Goal: Find contact information: Find contact information

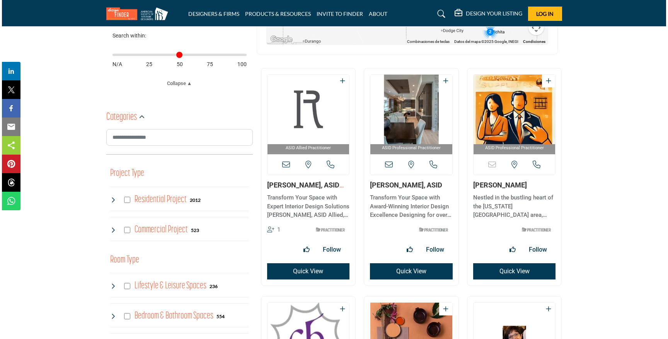
scroll to position [324, 0]
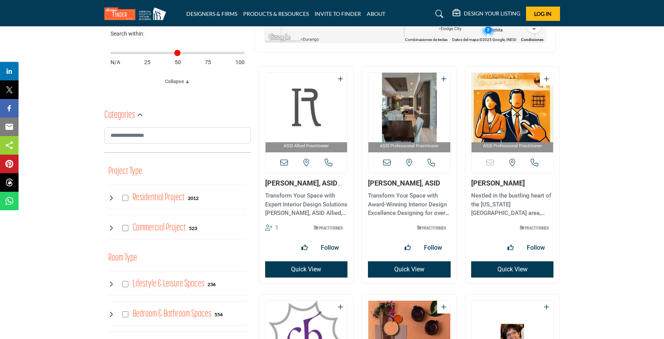
click at [280, 268] on button "Quick View" at bounding box center [306, 269] width 83 height 16
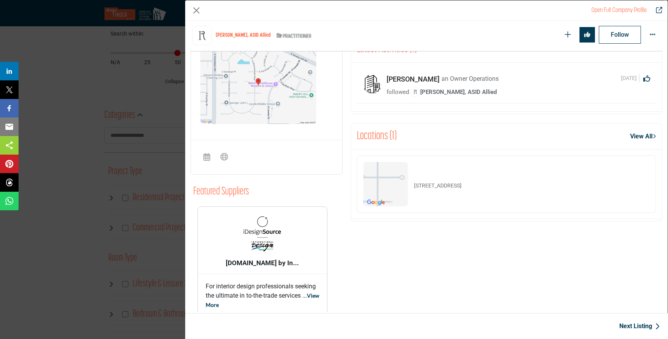
scroll to position [0, 0]
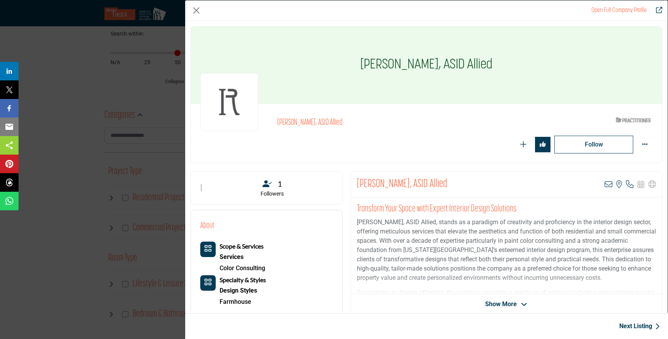
click at [508, 302] on span "Show More" at bounding box center [501, 303] width 32 height 9
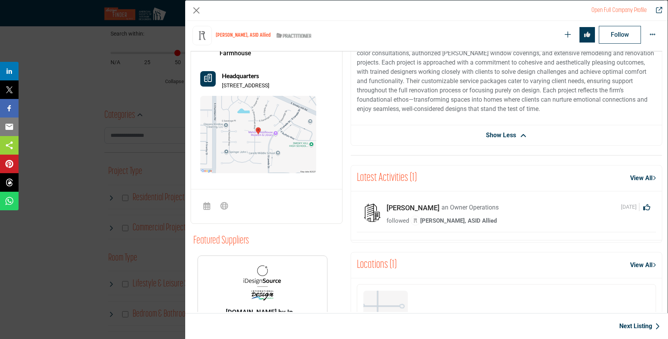
scroll to position [18, 0]
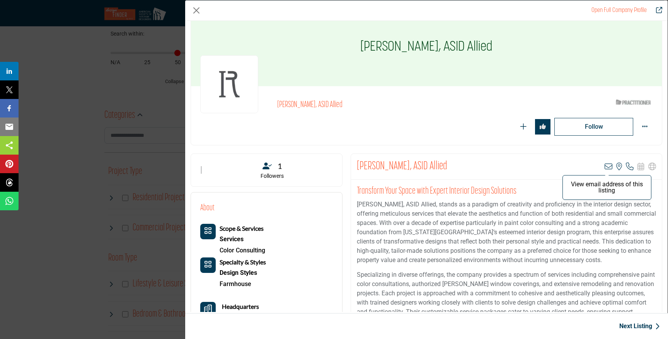
click at [604, 165] on icon "Company Data Modal" at bounding box center [608, 167] width 8 height 8
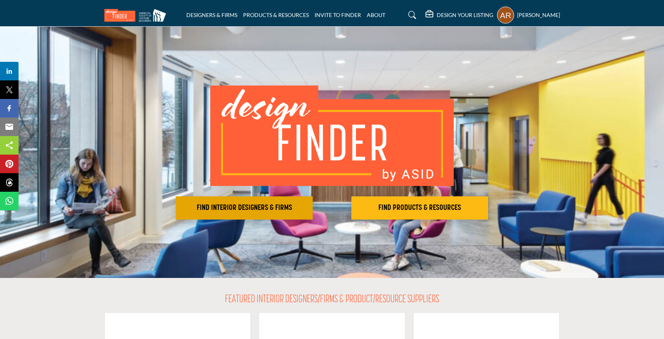
click at [254, 209] on h2 "FIND INTERIOR DESIGNERS & FIRMS" at bounding box center [244, 207] width 132 height 9
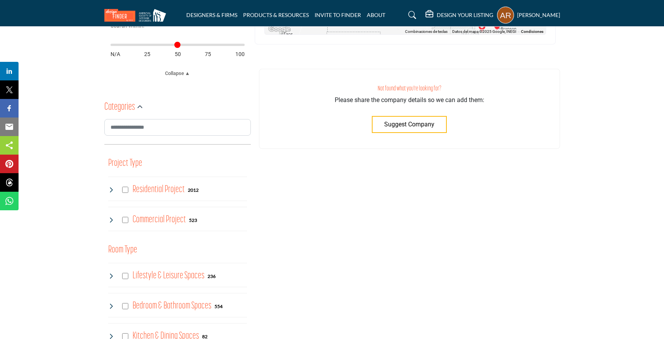
scroll to position [311, 0]
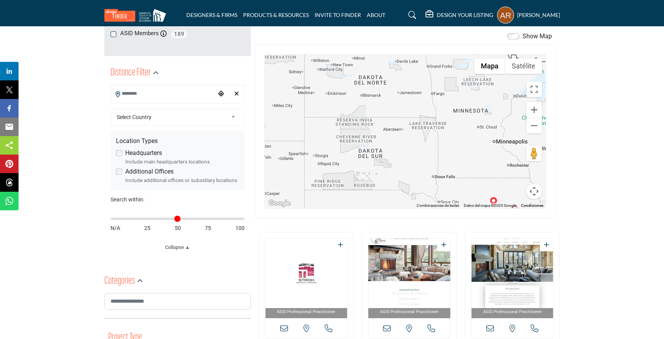
drag, startPoint x: 420, startPoint y: 84, endPoint x: 339, endPoint y: 35, distance: 95.1
click at [339, 35] on div "Show Map Map is currently hidden. Toggle the switch above to show the map. ← Mo…" at bounding box center [405, 125] width 301 height 187
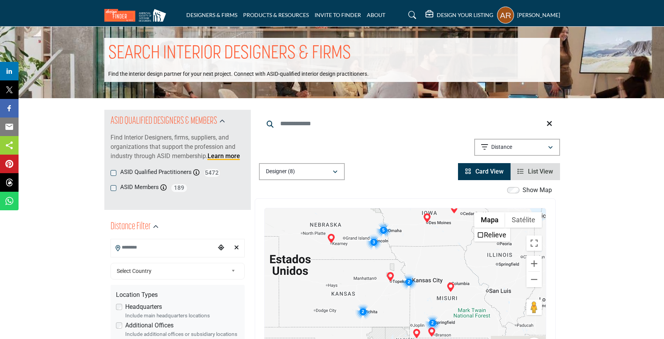
scroll to position [2, 0]
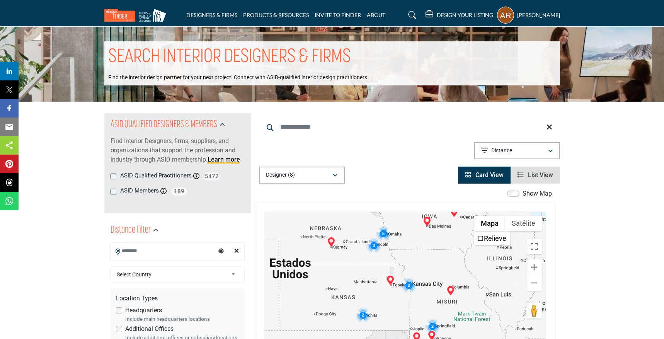
drag, startPoint x: 471, startPoint y: 165, endPoint x: 427, endPoint y: 135, distance: 52.9
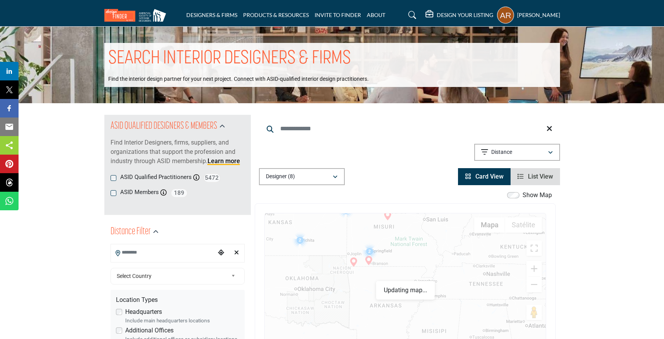
click at [388, 208] on div "← Mover a la izquierda → Mover a la derecha ↑ Mover hacia arriba ↓ Mover hacia …" at bounding box center [405, 290] width 301 height 174
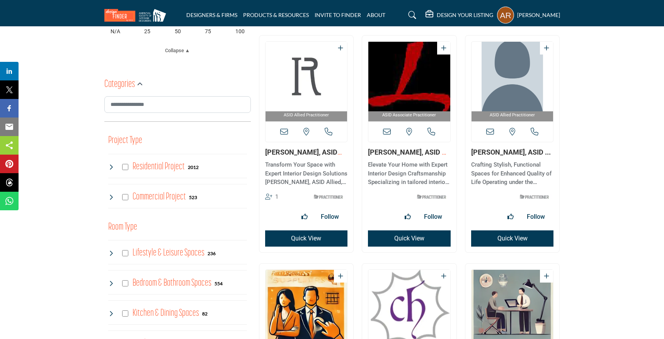
scroll to position [353, 0]
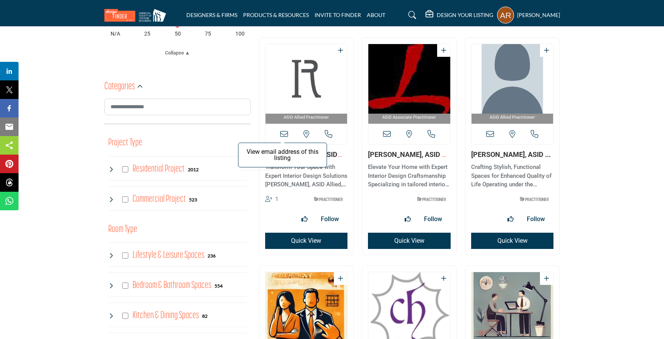
click at [284, 133] on icon at bounding box center [284, 134] width 8 height 8
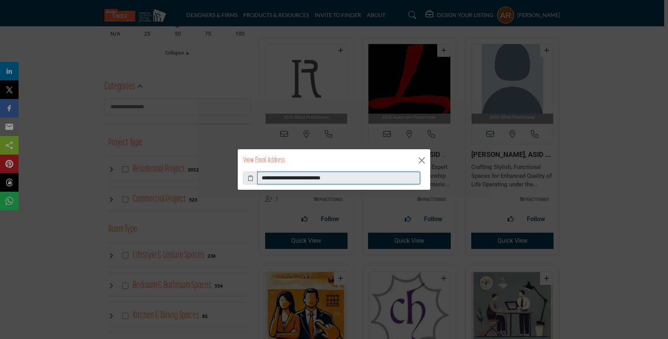
drag, startPoint x: 316, startPoint y: 177, endPoint x: 257, endPoint y: 177, distance: 59.5
click at [249, 181] on div "**********" at bounding box center [334, 178] width 182 height 13
click at [423, 156] on button "Close" at bounding box center [422, 161] width 12 height 12
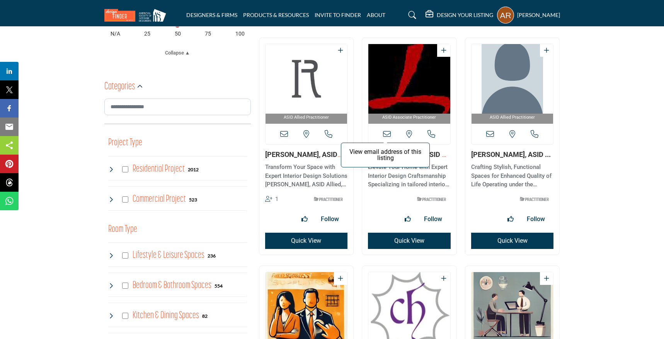
click at [389, 134] on icon at bounding box center [387, 134] width 8 height 8
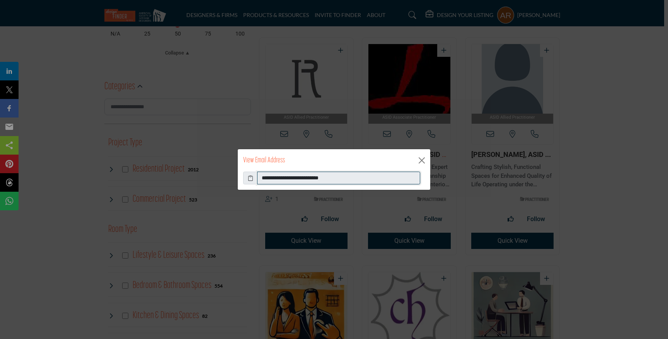
drag, startPoint x: 352, startPoint y: 175, endPoint x: 248, endPoint y: 171, distance: 104.0
click at [248, 171] on div "**********" at bounding box center [333, 170] width 193 height 42
click at [421, 160] on button "Close" at bounding box center [422, 161] width 12 height 12
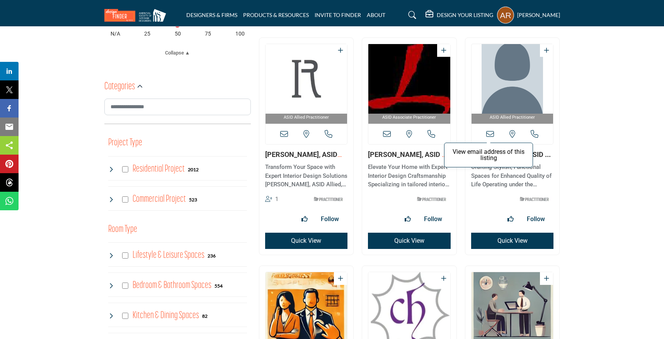
click at [490, 136] on icon at bounding box center [490, 134] width 8 height 8
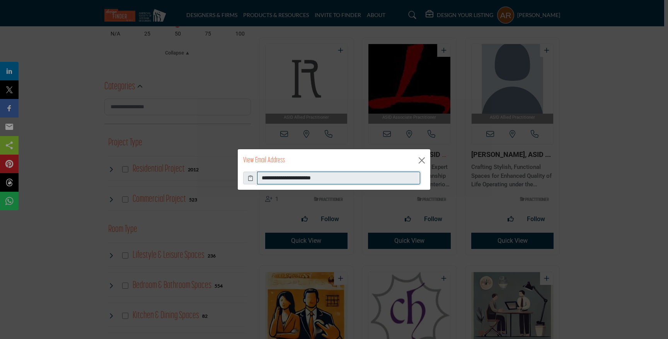
drag, startPoint x: 297, startPoint y: 168, endPoint x: 260, endPoint y: 161, distance: 36.9
click at [260, 161] on div "**********" at bounding box center [333, 170] width 193 height 42
click at [421, 157] on button "Close" at bounding box center [422, 161] width 12 height 12
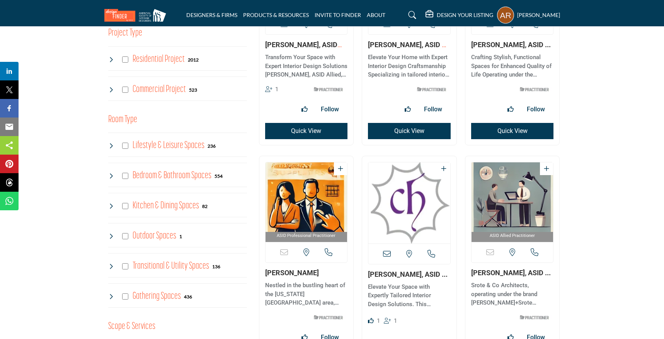
scroll to position [466, 0]
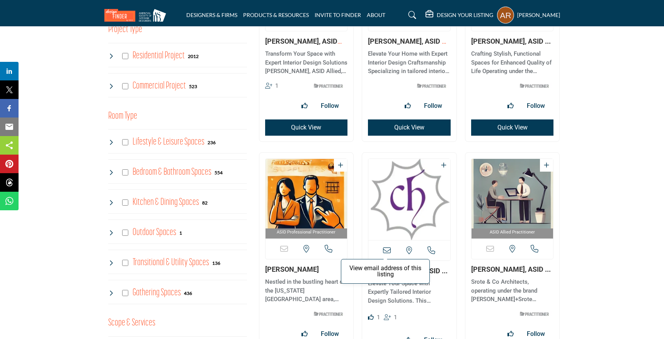
click at [388, 250] on icon at bounding box center [387, 250] width 8 height 8
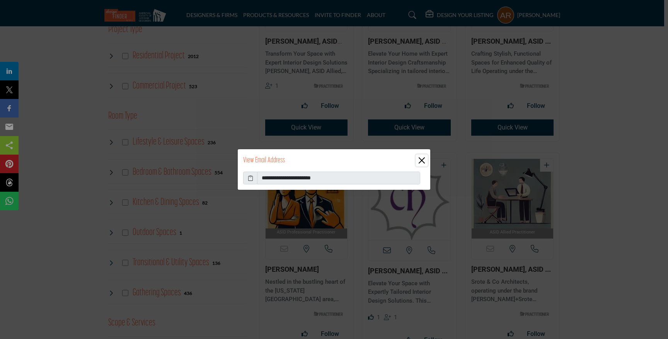
click at [420, 159] on button "Close" at bounding box center [422, 161] width 12 height 12
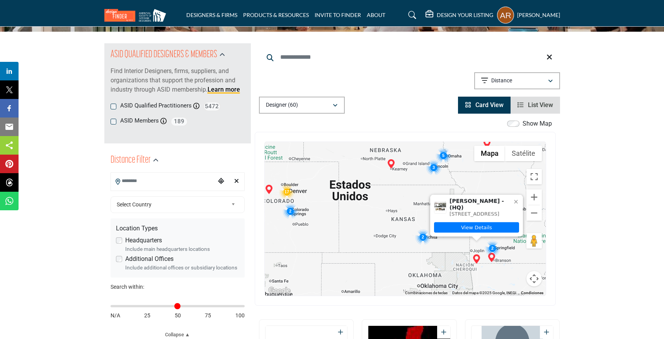
scroll to position [71, 0]
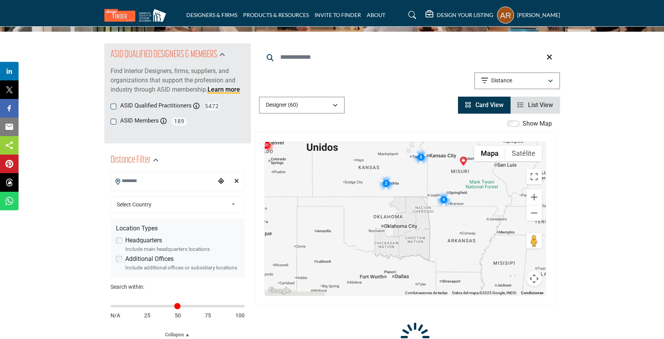
drag, startPoint x: 436, startPoint y: 193, endPoint x: 301, endPoint y: 156, distance: 140.3
click at [311, 171] on div at bounding box center [405, 219] width 281 height 154
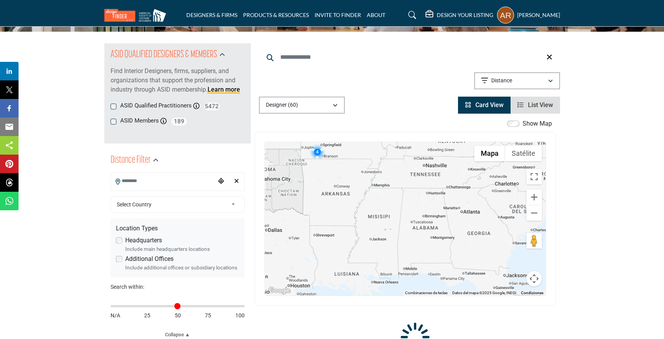
drag, startPoint x: 406, startPoint y: 211, endPoint x: 377, endPoint y: 178, distance: 44.6
click at [377, 178] on div at bounding box center [405, 219] width 281 height 154
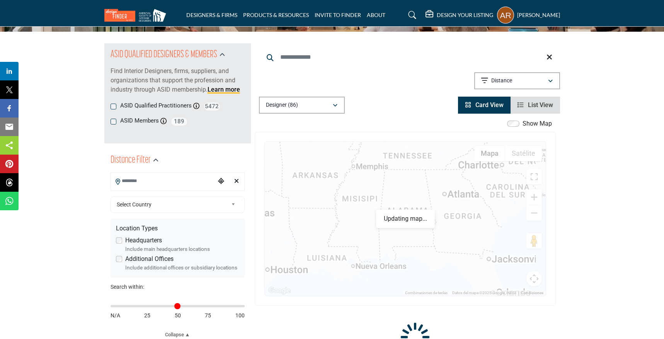
scroll to position [70, 0]
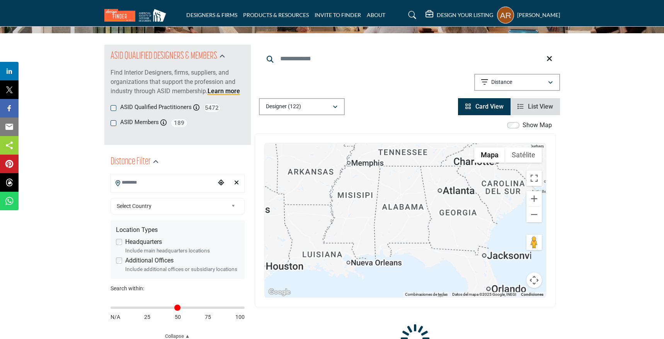
drag, startPoint x: 468, startPoint y: 219, endPoint x: 459, endPoint y: 212, distance: 11.6
click at [459, 212] on div "[PERSON_NAME] - (HQ) [STREET_ADDRESS] View Details" at bounding box center [405, 220] width 281 height 154
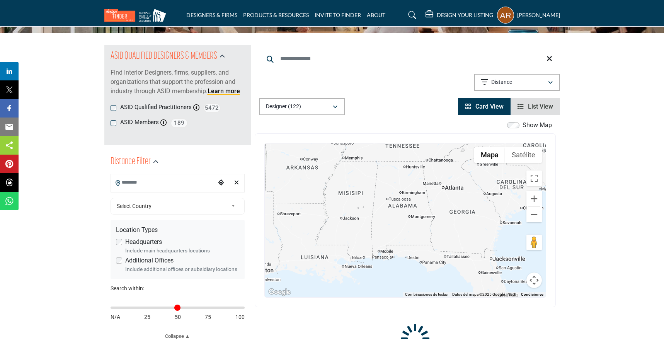
click at [434, 199] on div "[PERSON_NAME] - (HQ) [STREET_ADDRESS] View Details" at bounding box center [405, 220] width 281 height 154
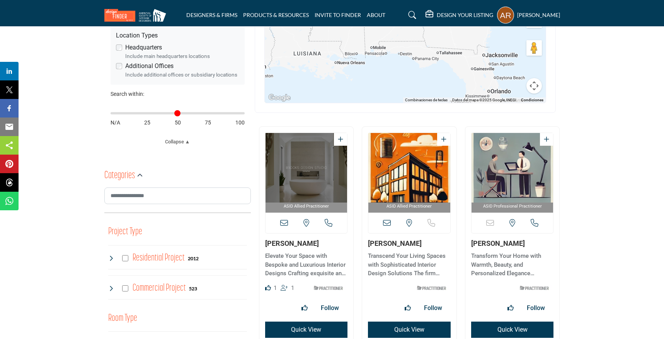
scroll to position [180, 0]
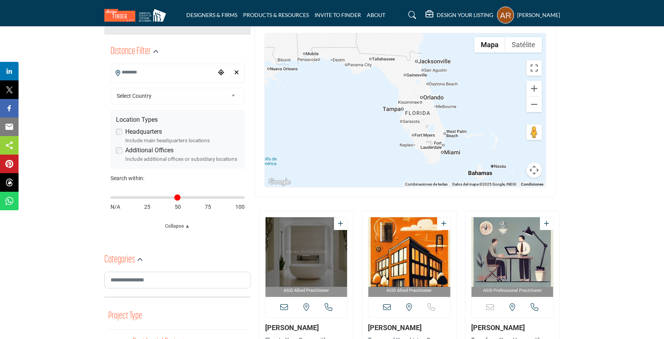
drag, startPoint x: 482, startPoint y: 152, endPoint x: 417, endPoint y: 80, distance: 97.1
click at [415, 71] on div "[PERSON_NAME] - (HQ) [STREET_ADDRESS] View Details" at bounding box center [405, 110] width 281 height 154
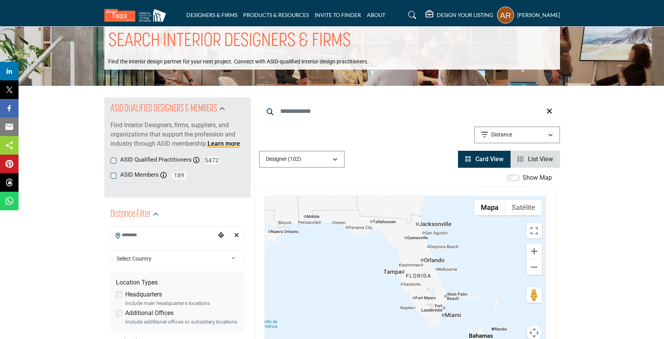
scroll to position [0, 0]
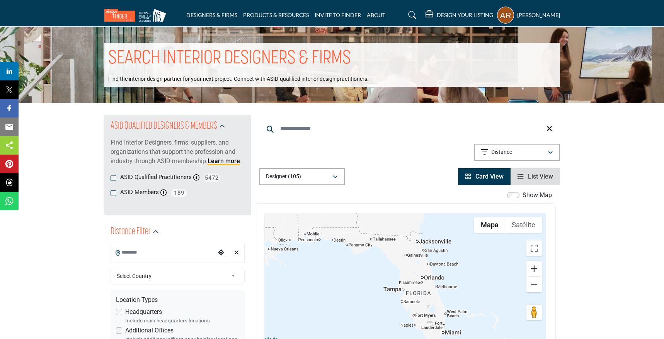
click at [532, 271] on button "Acercar" at bounding box center [533, 268] width 15 height 15
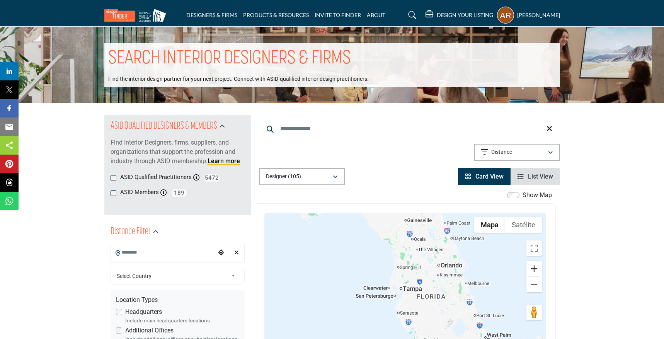
click at [534, 269] on button "Acercar" at bounding box center [533, 268] width 15 height 15
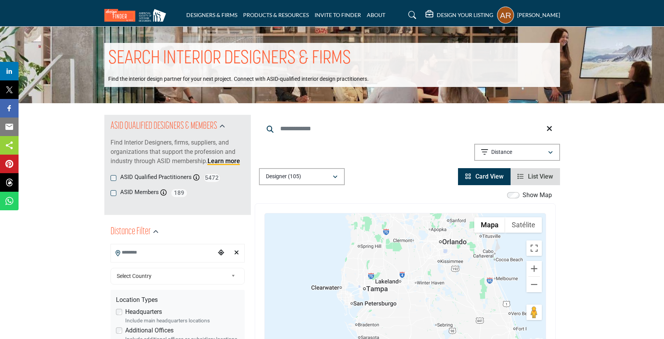
drag, startPoint x: 486, startPoint y: 260, endPoint x: 423, endPoint y: 283, distance: 66.6
click at [418, 286] on div "[PERSON_NAME] - (HQ) [STREET_ADDRESS] View Details" at bounding box center [405, 290] width 281 height 154
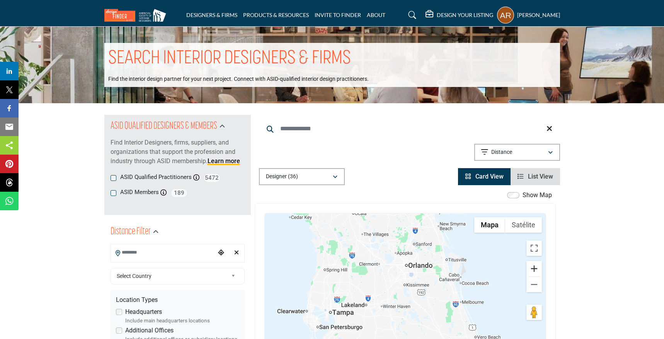
click at [532, 272] on button "Acercar" at bounding box center [533, 268] width 15 height 15
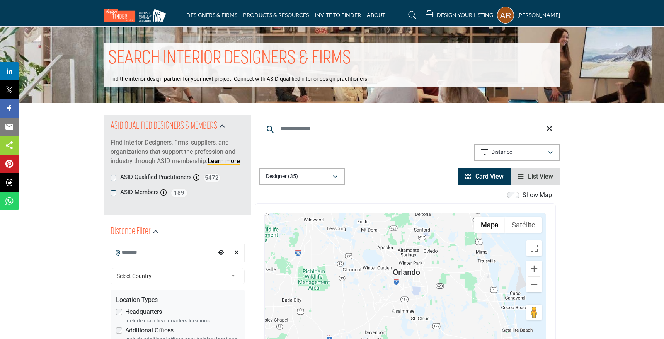
drag, startPoint x: 438, startPoint y: 257, endPoint x: 438, endPoint y: 279, distance: 22.0
click at [438, 280] on div "[PERSON_NAME] - (HQ) [STREET_ADDRESS] View Details" at bounding box center [405, 290] width 281 height 154
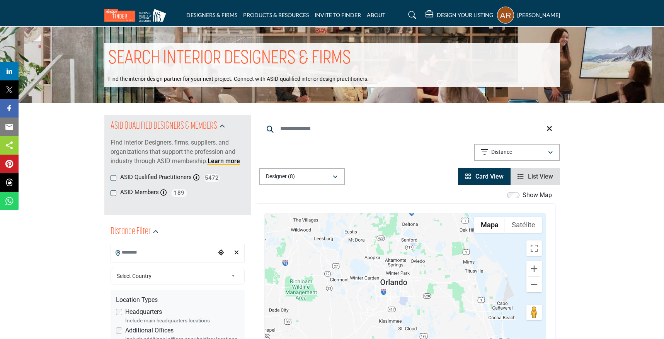
drag, startPoint x: 411, startPoint y: 262, endPoint x: 397, endPoint y: 274, distance: 18.4
click at [397, 274] on div "[PERSON_NAME] - (HQ) [STREET_ADDRESS] View Details" at bounding box center [405, 290] width 281 height 154
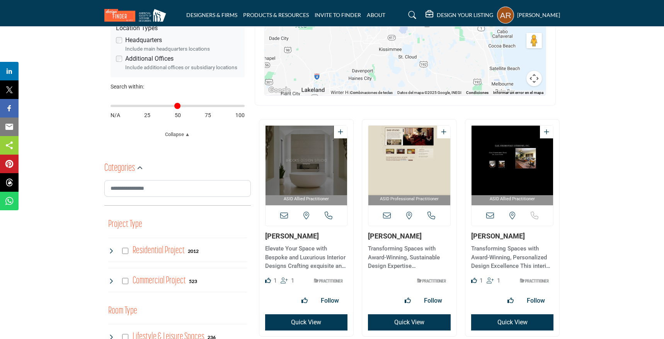
scroll to position [292, 0]
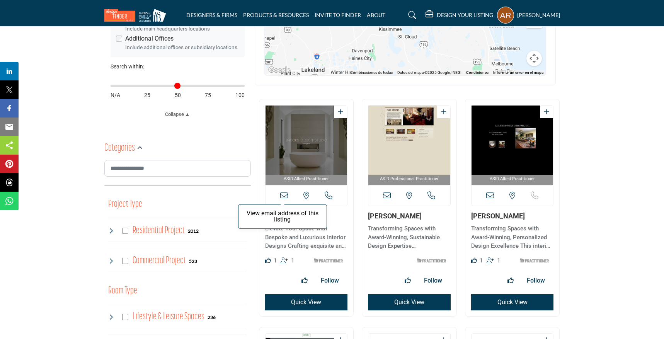
click at [282, 193] on icon at bounding box center [284, 196] width 8 height 8
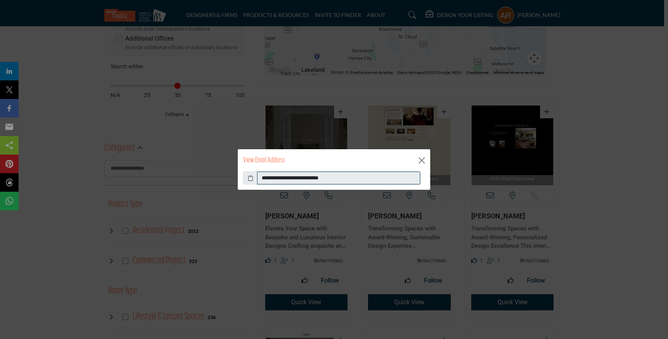
drag, startPoint x: 347, startPoint y: 180, endPoint x: 271, endPoint y: 177, distance: 75.4
click at [260, 173] on input "**********" at bounding box center [338, 178] width 163 height 13
click at [420, 160] on button "Close" at bounding box center [422, 161] width 12 height 12
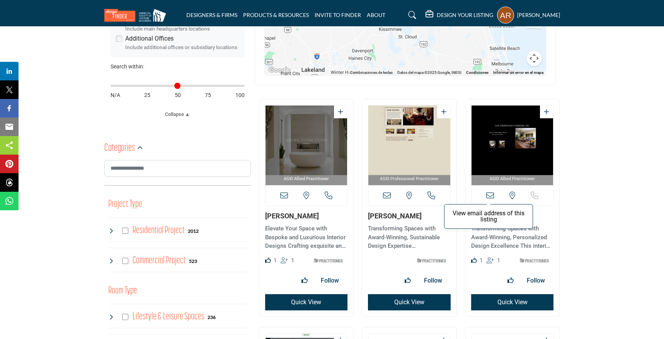
click at [488, 192] on icon at bounding box center [490, 196] width 8 height 8
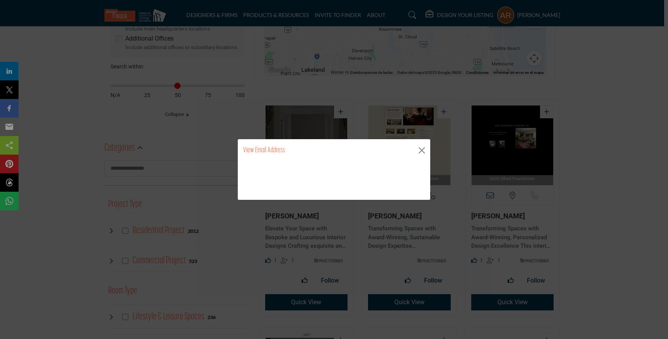
click at [242, 180] on div "**********" at bounding box center [334, 180] width 192 height 38
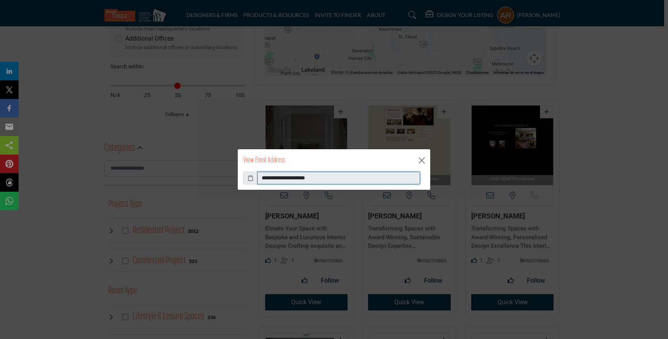
drag, startPoint x: 326, startPoint y: 177, endPoint x: 256, endPoint y: 165, distance: 71.3
click at [262, 167] on div "**********" at bounding box center [333, 170] width 193 height 42
click at [424, 160] on button "Close" at bounding box center [422, 161] width 12 height 12
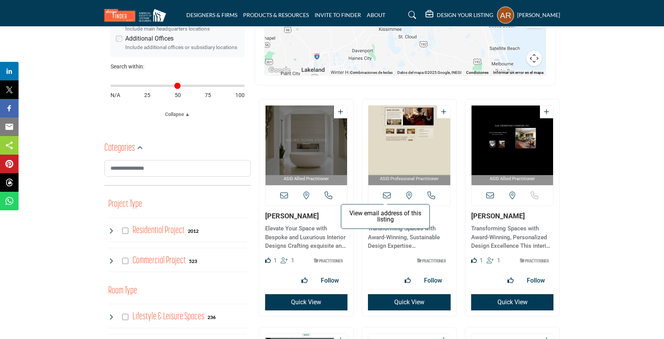
click at [386, 196] on icon at bounding box center [387, 196] width 8 height 8
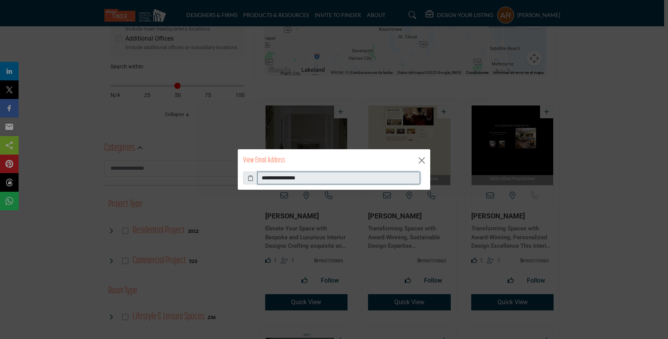
drag, startPoint x: 316, startPoint y: 180, endPoint x: 226, endPoint y: 174, distance: 89.9
click at [226, 174] on div "**********" at bounding box center [334, 169] width 668 height 339
click at [418, 160] on button "Close" at bounding box center [422, 161] width 12 height 12
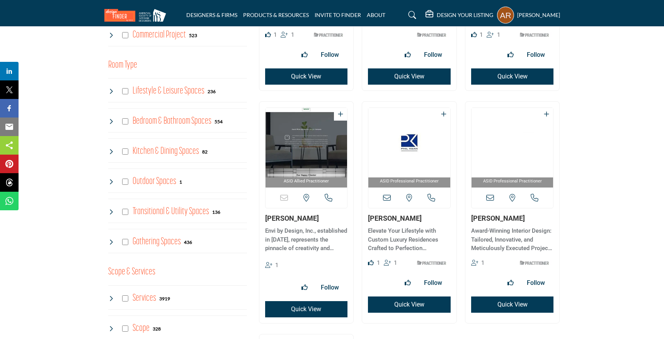
scroll to position [551, 0]
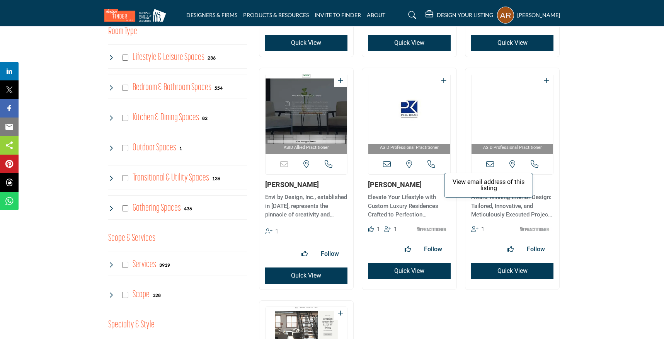
click at [488, 165] on icon at bounding box center [490, 164] width 8 height 8
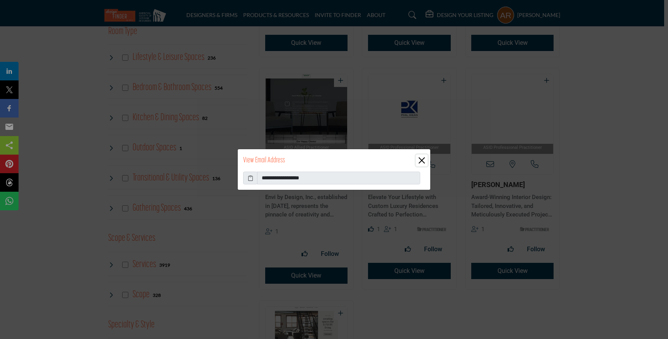
click at [418, 161] on button "Close" at bounding box center [422, 161] width 12 height 12
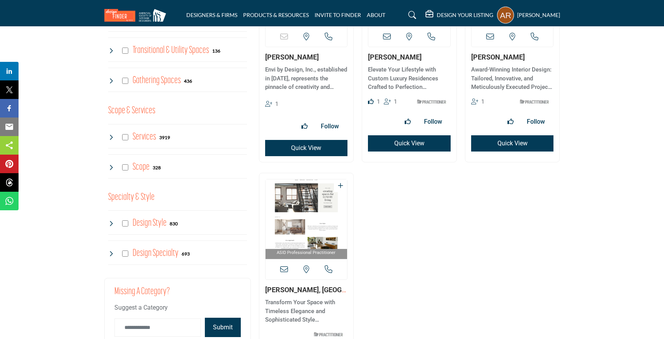
scroll to position [721, 0]
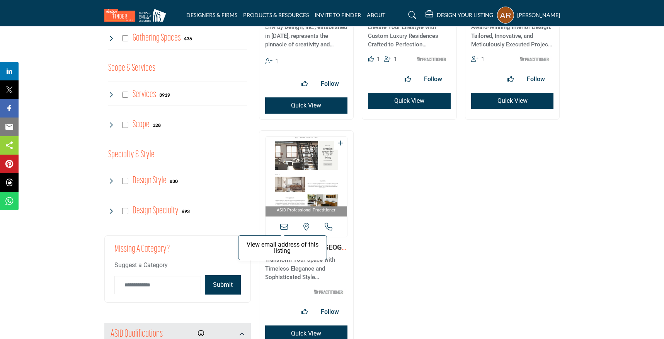
click at [287, 227] on icon at bounding box center [284, 227] width 8 height 8
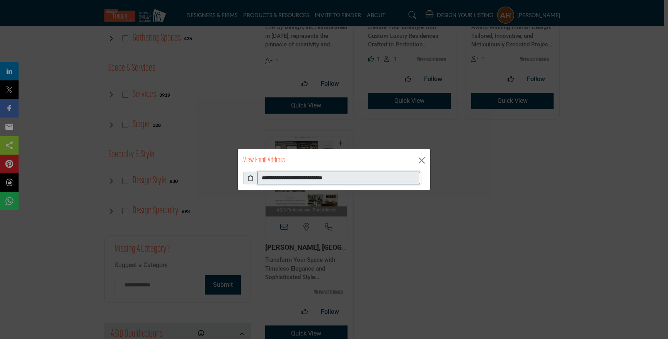
drag, startPoint x: 367, startPoint y: 178, endPoint x: 227, endPoint y: 170, distance: 139.7
click at [227, 170] on div "**********" at bounding box center [334, 169] width 668 height 339
click at [425, 164] on button "Close" at bounding box center [422, 161] width 12 height 12
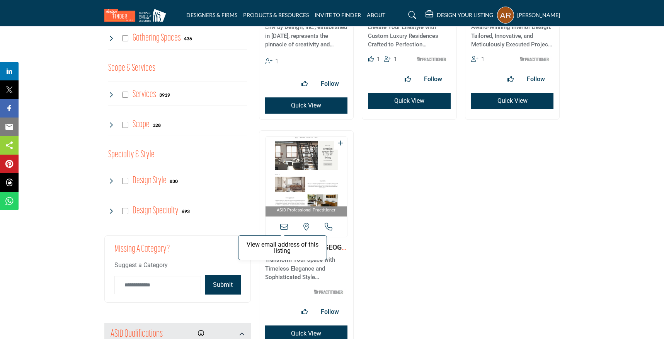
click at [287, 227] on icon at bounding box center [284, 227] width 8 height 8
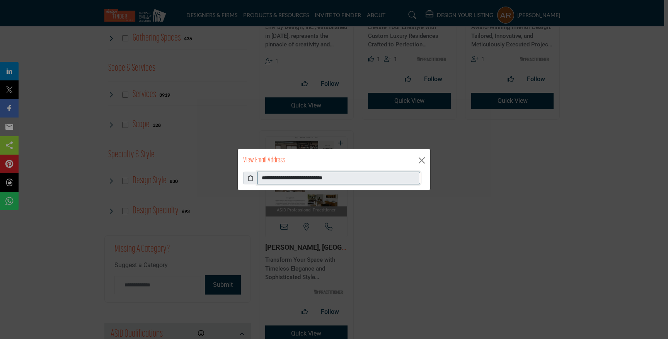
drag, startPoint x: 367, startPoint y: 181, endPoint x: 256, endPoint y: 164, distance: 112.5
click at [256, 164] on div "**********" at bounding box center [333, 170] width 193 height 42
click at [418, 161] on button "Close" at bounding box center [422, 161] width 12 height 12
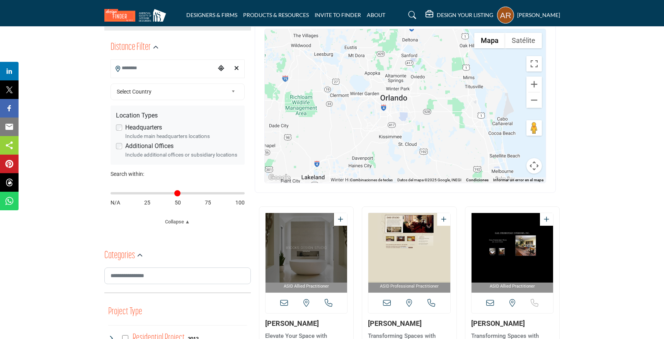
scroll to position [109, 0]
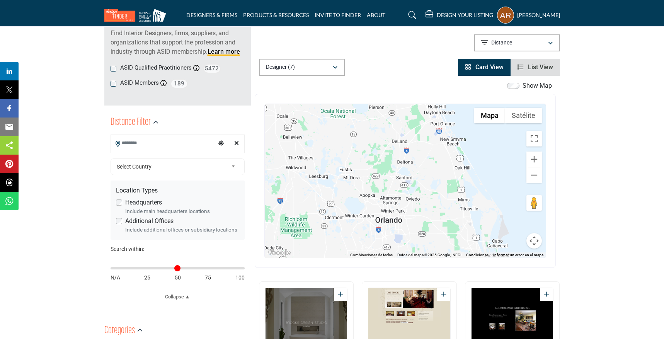
drag, startPoint x: 464, startPoint y: 164, endPoint x: 458, endPoint y: 211, distance: 47.1
click at [458, 211] on div "[PERSON_NAME] - (HQ) [STREET_ADDRESS] View Details" at bounding box center [405, 181] width 281 height 154
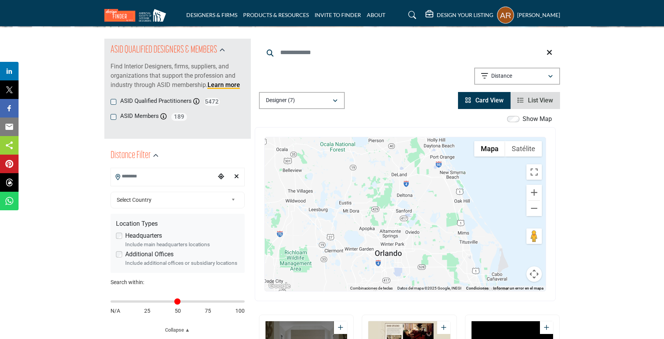
scroll to position [0, 0]
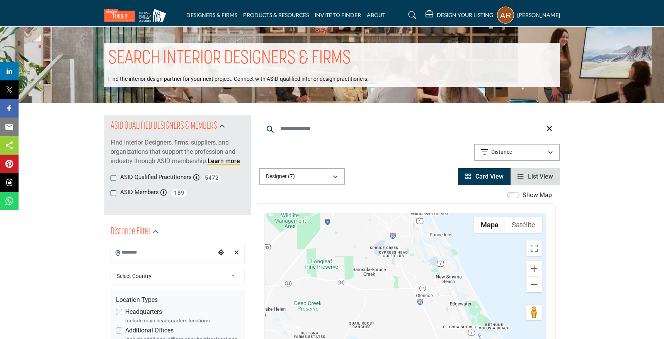
drag, startPoint x: 444, startPoint y: 255, endPoint x: 405, endPoint y: 231, distance: 45.8
click at [403, 224] on div "[PERSON_NAME] - (HQ) [STREET_ADDRESS] View Details" at bounding box center [405, 290] width 281 height 154
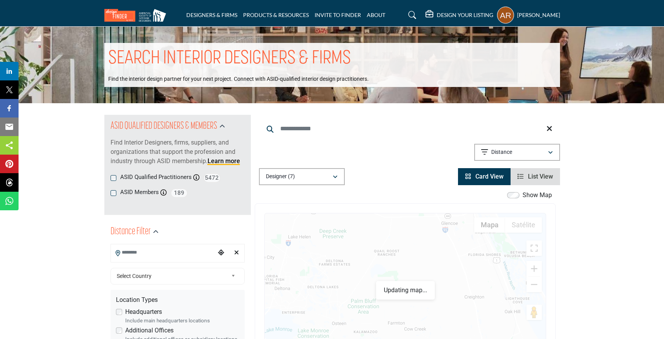
drag, startPoint x: 401, startPoint y: 278, endPoint x: 396, endPoint y: 275, distance: 6.6
click at [428, 205] on div "← Mover a la izquierda → Mover a la derecha ↑ Mover hacia arriba ↓ Mover hacia …" at bounding box center [405, 290] width 301 height 174
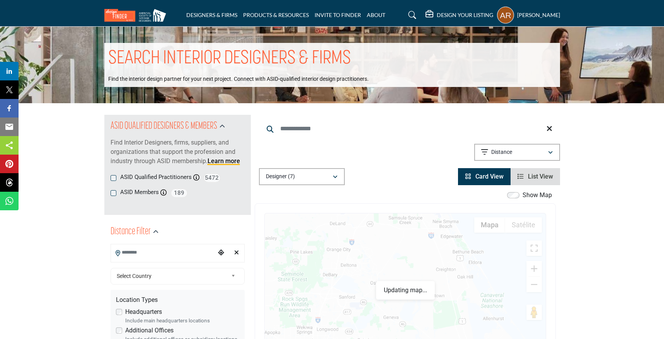
drag, startPoint x: 368, startPoint y: 273, endPoint x: 381, endPoint y: 250, distance: 25.9
click at [380, 200] on div "Show Map Map is currently hidden. Toggle the switch above to show the map. ← Mo…" at bounding box center [405, 283] width 301 height 187
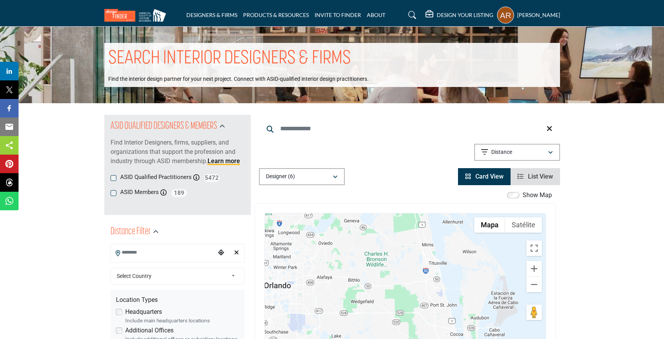
drag, startPoint x: 367, startPoint y: 283, endPoint x: 327, endPoint y: 250, distance: 51.8
click at [327, 250] on div "[PERSON_NAME] - (HQ) [STREET_ADDRESS] View Details" at bounding box center [405, 290] width 281 height 154
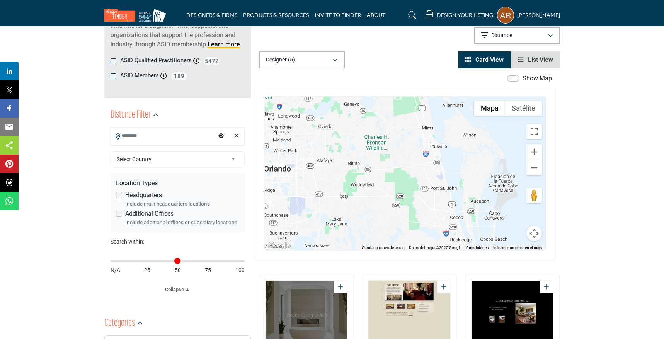
scroll to position [112, 0]
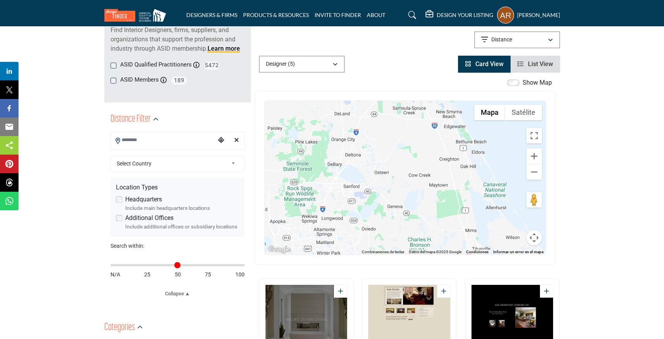
drag, startPoint x: 355, startPoint y: 190, endPoint x: 367, endPoint y: 231, distance: 42.3
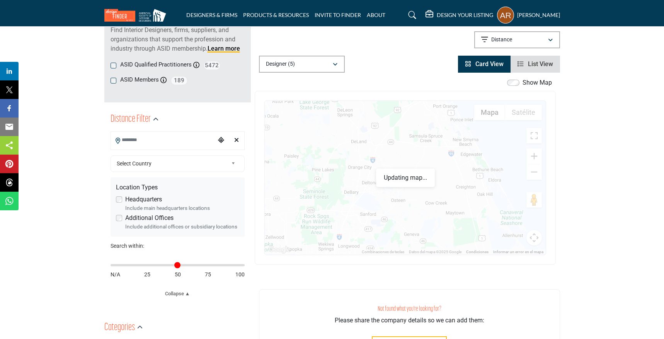
drag, startPoint x: 372, startPoint y: 170, endPoint x: 457, endPoint y: 186, distance: 86.9
click at [387, 189] on div "[PERSON_NAME] - (HQ) [STREET_ADDRESS] View Details" at bounding box center [405, 178] width 281 height 154
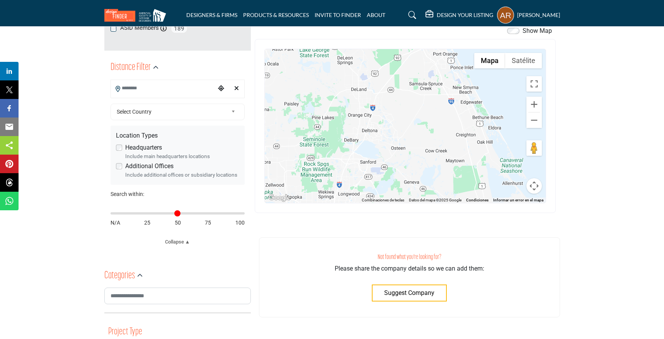
scroll to position [137, 0]
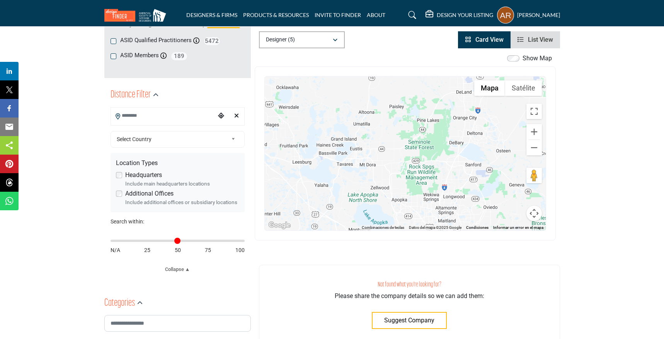
drag, startPoint x: 403, startPoint y: 182, endPoint x: 507, endPoint y: 159, distance: 106.5
click at [507, 159] on div "[PERSON_NAME] - (HQ) [STREET_ADDRESS] View Details" at bounding box center [405, 153] width 281 height 154
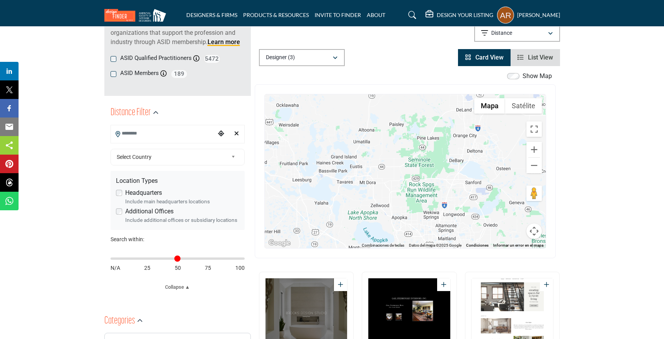
scroll to position [117, 0]
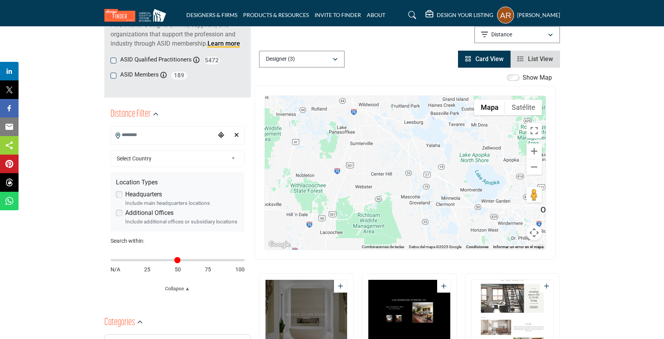
drag, startPoint x: 385, startPoint y: 156, endPoint x: 455, endPoint y: 112, distance: 82.5
click at [455, 112] on div "[PERSON_NAME] - (HQ) [STREET_ADDRESS] View Details" at bounding box center [405, 173] width 281 height 154
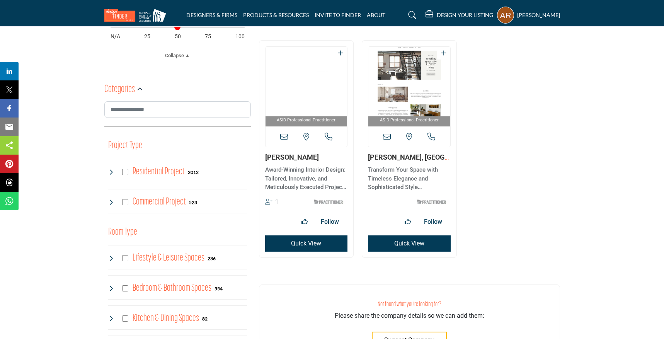
scroll to position [348, 0]
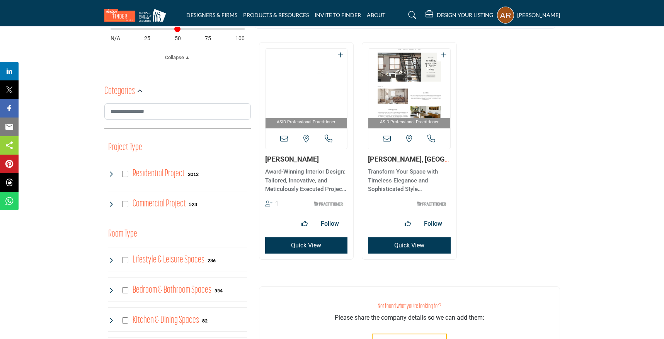
click at [288, 141] on div "View email address of this listing View the location of this listing" at bounding box center [306, 138] width 82 height 20
click at [285, 139] on icon at bounding box center [284, 139] width 8 height 8
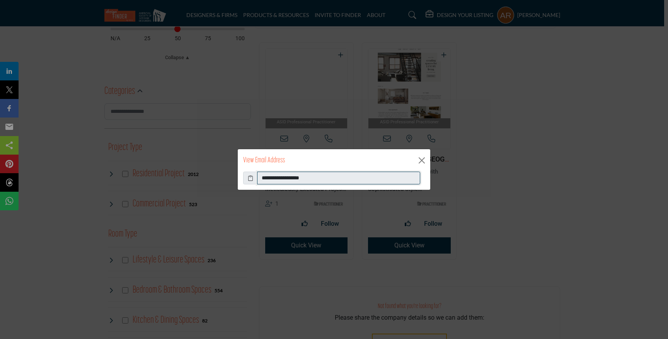
drag, startPoint x: 318, startPoint y: 178, endPoint x: 279, endPoint y: 182, distance: 38.8
click at [220, 180] on div "**********" at bounding box center [334, 169] width 668 height 339
click at [418, 162] on button "Close" at bounding box center [422, 161] width 12 height 12
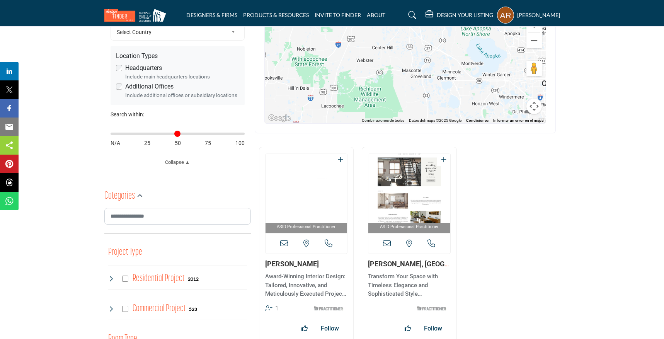
scroll to position [93, 0]
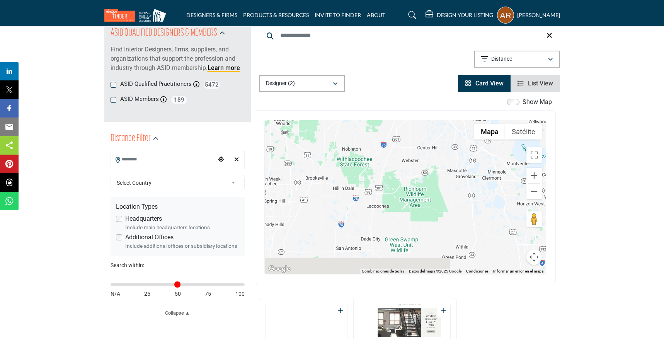
drag, startPoint x: 469, startPoint y: 241, endPoint x: 575, endPoint y: 163, distance: 131.5
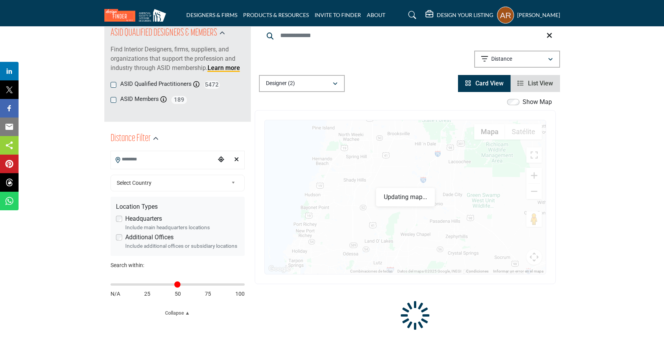
drag, startPoint x: 447, startPoint y: 186, endPoint x: 457, endPoint y: 175, distance: 15.3
click at [457, 175] on div "[PERSON_NAME] - (HQ) [STREET_ADDRESS] View Details" at bounding box center [405, 197] width 281 height 154
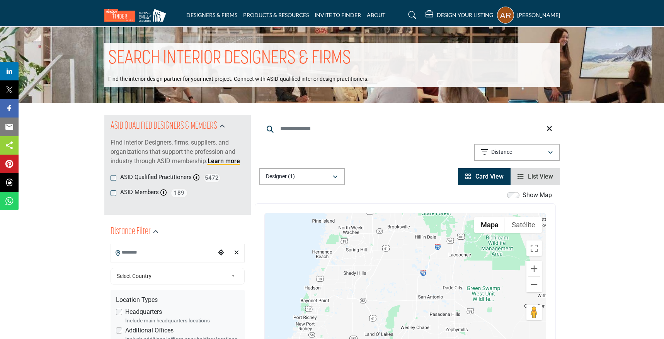
scroll to position [296, 0]
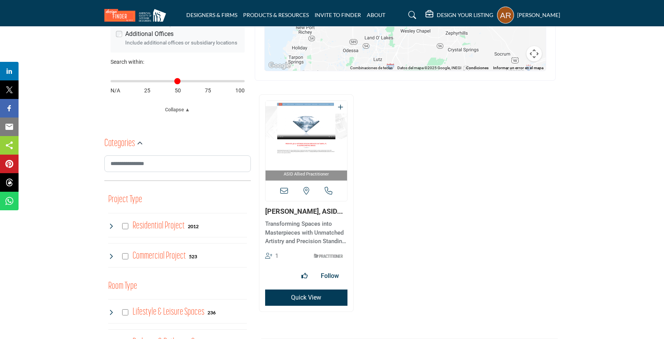
click at [282, 195] on div "View email address of this listing View the location of this listing" at bounding box center [306, 190] width 82 height 20
click at [283, 191] on icon at bounding box center [284, 191] width 8 height 8
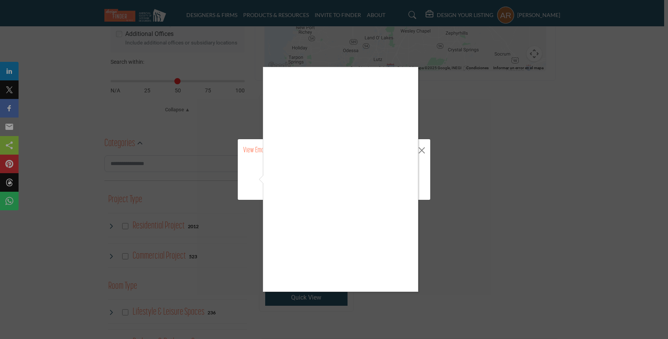
click at [250, 180] on div at bounding box center [334, 169] width 668 height 339
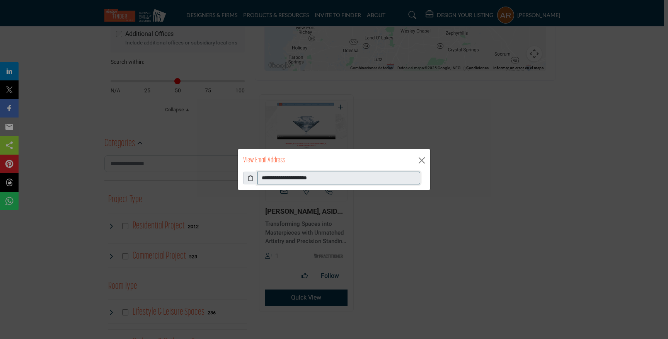
drag, startPoint x: 331, startPoint y: 177, endPoint x: 249, endPoint y: 170, distance: 82.2
click at [249, 170] on div "**********" at bounding box center [333, 170] width 193 height 42
click at [424, 159] on button "Close" at bounding box center [422, 161] width 12 height 12
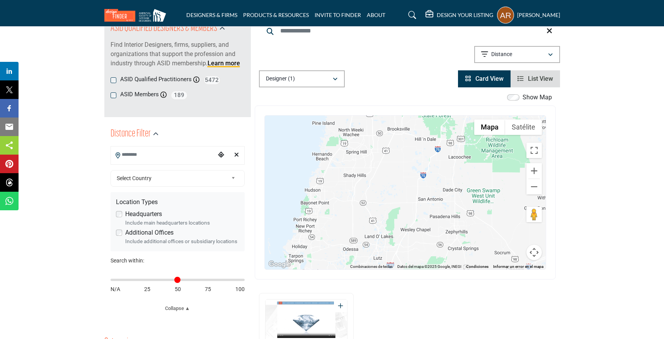
scroll to position [90, 0]
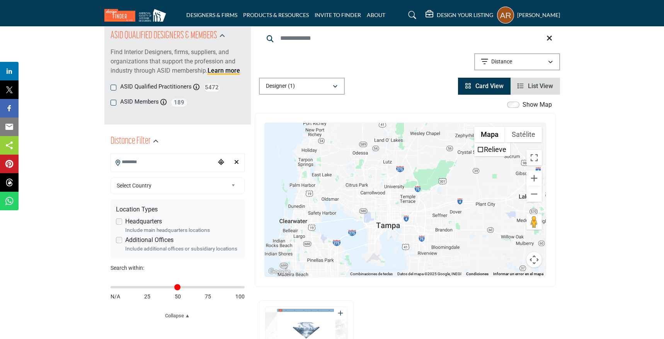
drag, startPoint x: 374, startPoint y: 233, endPoint x: 384, endPoint y: 124, distance: 108.6
click at [384, 124] on div "[PERSON_NAME] - (HQ) [STREET_ADDRESS] View Details" at bounding box center [405, 200] width 281 height 154
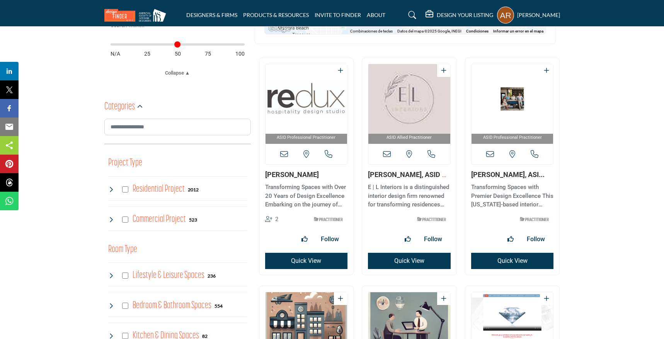
scroll to position [334, 0]
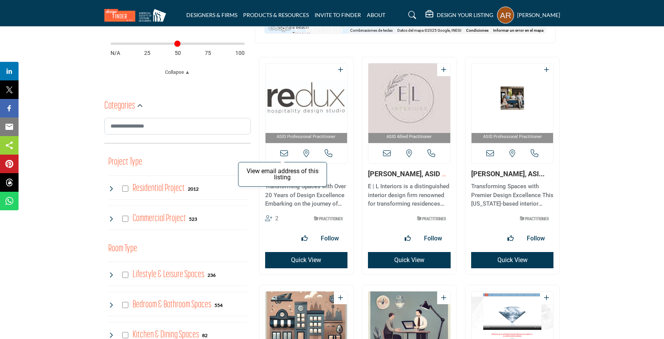
click at [285, 156] on icon at bounding box center [284, 154] width 8 height 8
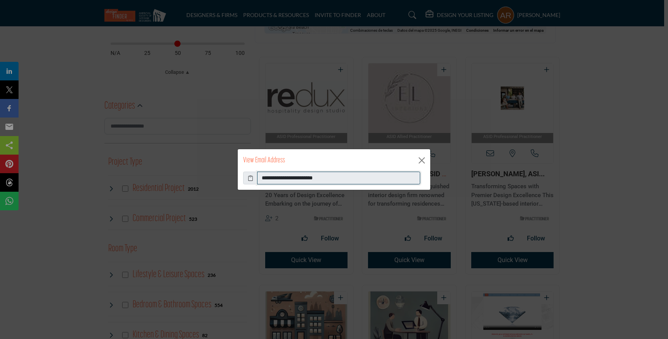
drag, startPoint x: 339, startPoint y: 181, endPoint x: 214, endPoint y: 174, distance: 125.0
click at [216, 177] on div "**********" at bounding box center [334, 169] width 668 height 339
click at [419, 159] on button "Close" at bounding box center [422, 161] width 12 height 12
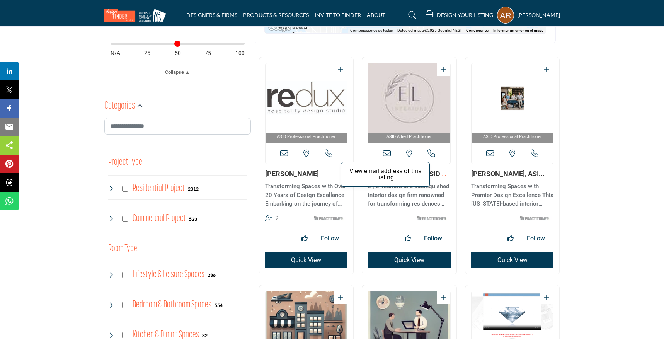
click at [384, 153] on icon at bounding box center [387, 154] width 8 height 8
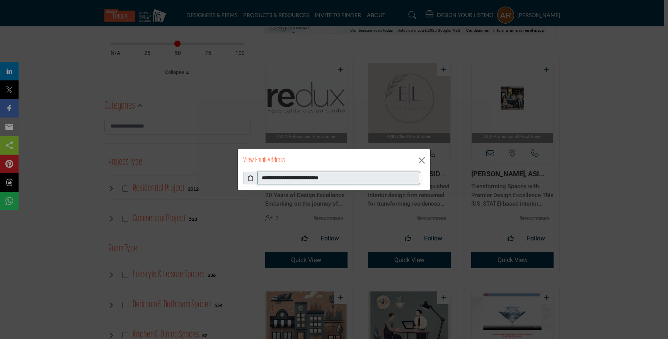
drag, startPoint x: 348, startPoint y: 179, endPoint x: 234, endPoint y: 153, distance: 117.0
click at [234, 153] on div "**********" at bounding box center [334, 169] width 668 height 339
click at [421, 161] on button "Close" at bounding box center [422, 161] width 12 height 12
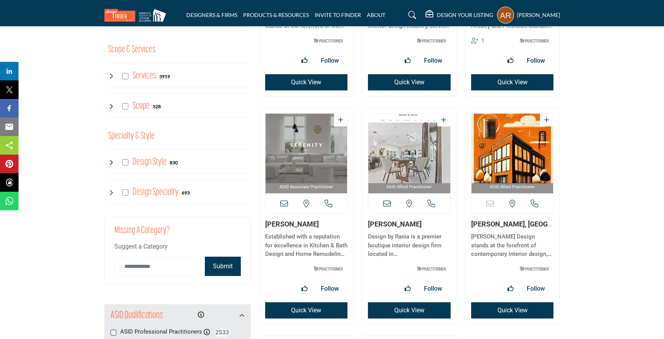
scroll to position [746, 0]
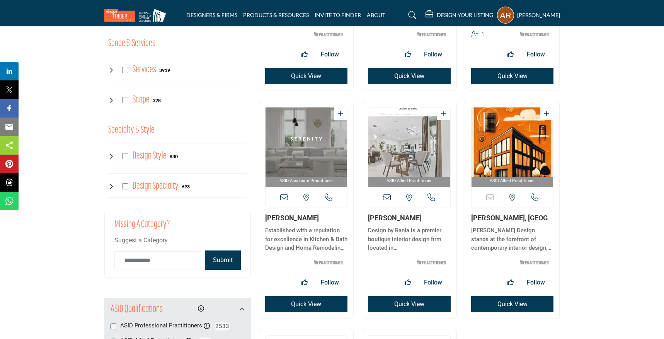
click at [280, 198] on div "View email address of this listing View the location of this listing" at bounding box center [306, 197] width 82 height 20
click at [285, 199] on icon at bounding box center [284, 198] width 8 height 8
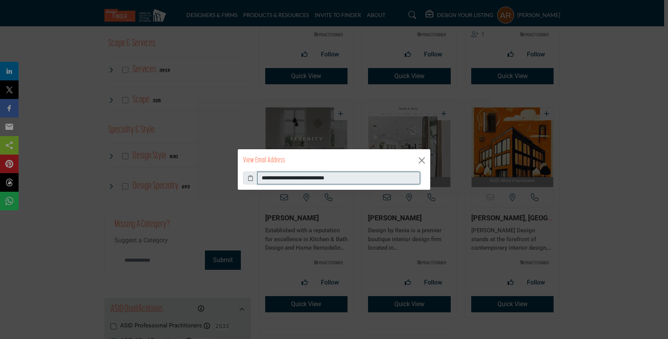
drag, startPoint x: 362, startPoint y: 178, endPoint x: 144, endPoint y: 166, distance: 217.4
click at [144, 166] on div "**********" at bounding box center [334, 169] width 668 height 339
click at [425, 160] on button "Close" at bounding box center [422, 161] width 12 height 12
